Goal: Check status: Check status

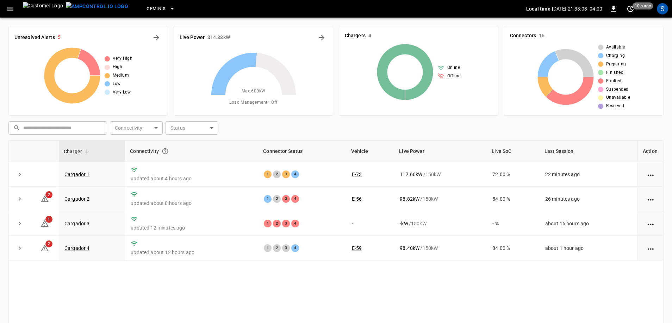
scroll to position [35, 0]
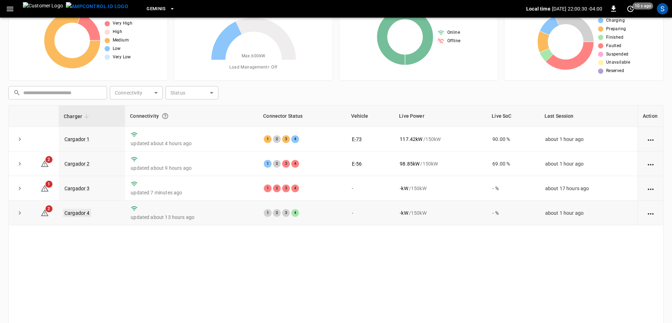
click at [77, 217] on link "Cargador 4" at bounding box center [77, 213] width 28 height 8
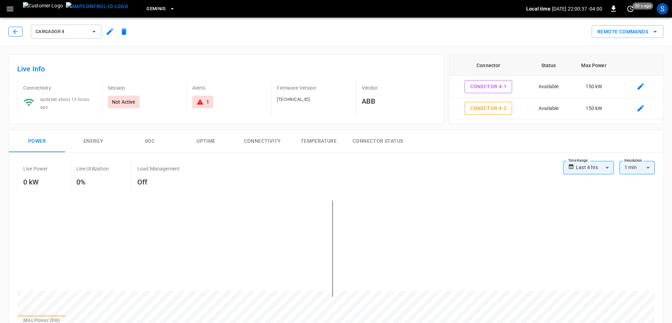
click at [19, 31] on icon "button" at bounding box center [15, 31] width 7 height 7
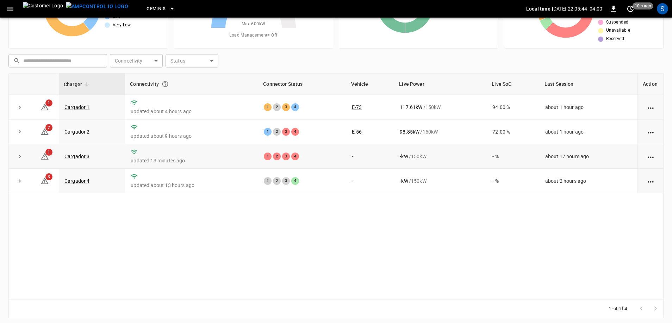
scroll to position [71, 0]
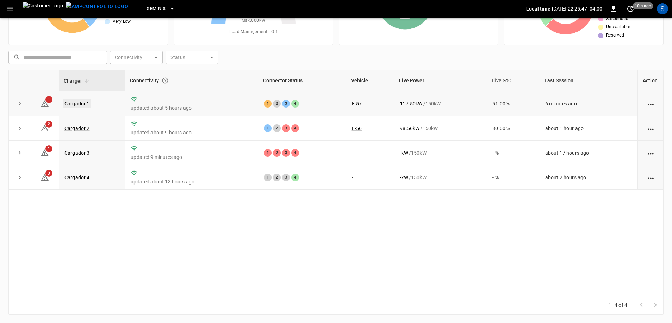
click at [70, 102] on link "Cargador 1" at bounding box center [77, 104] width 28 height 8
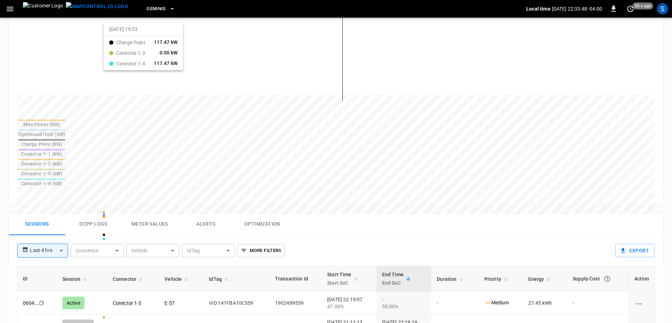
scroll to position [141, 0]
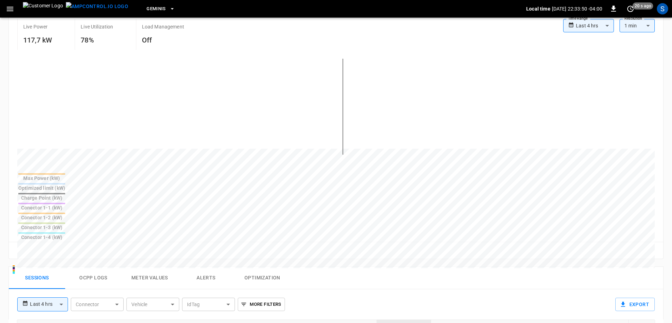
click at [40, 14] on img at bounding box center [43, 8] width 40 height 13
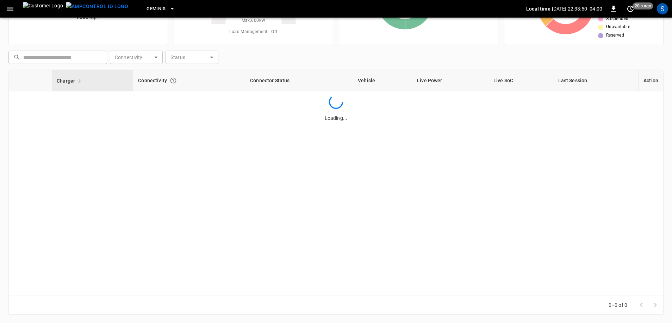
scroll to position [71, 0]
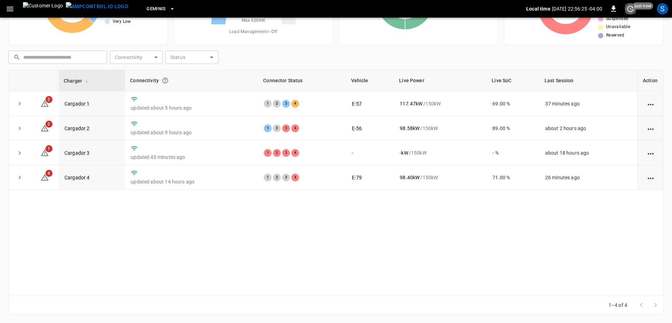
click at [626, 7] on icon "set refresh interval" at bounding box center [630, 9] width 8 height 8
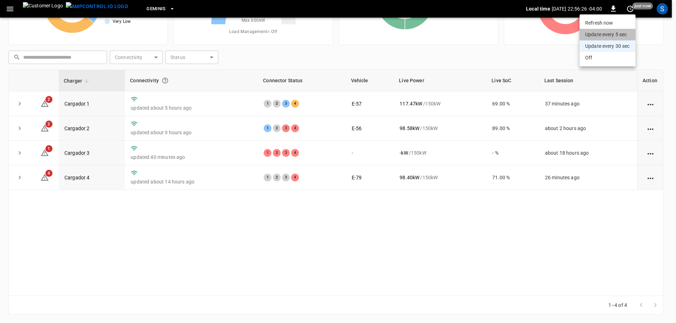
click at [619, 34] on li "Update every 5 sec" at bounding box center [607, 35] width 56 height 12
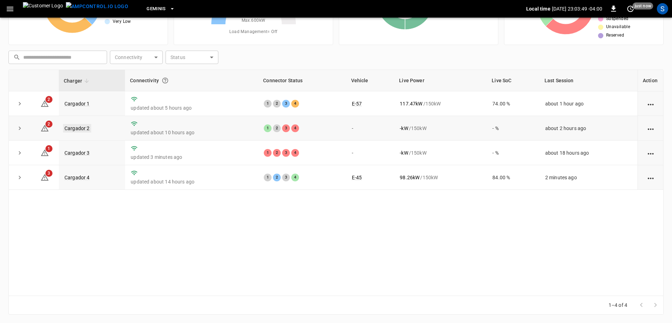
click at [79, 127] on link "Cargador 2" at bounding box center [77, 128] width 28 height 8
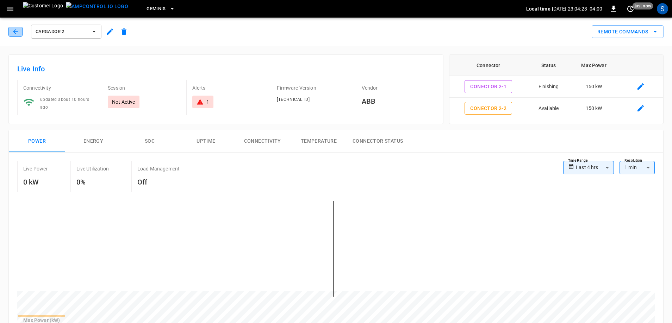
click at [14, 35] on icon "button" at bounding box center [15, 31] width 7 height 7
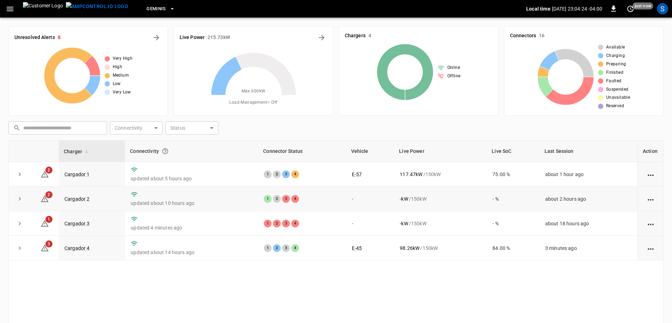
scroll to position [71, 0]
